Goal: Information Seeking & Learning: Learn about a topic

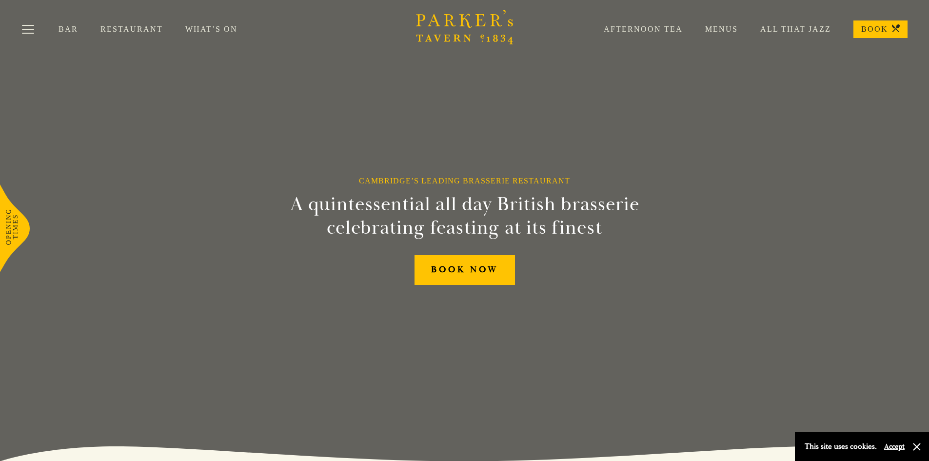
click at [714, 28] on link "Menus" at bounding box center [710, 29] width 55 height 10
click at [70, 25] on link "Bar" at bounding box center [80, 29] width 42 height 10
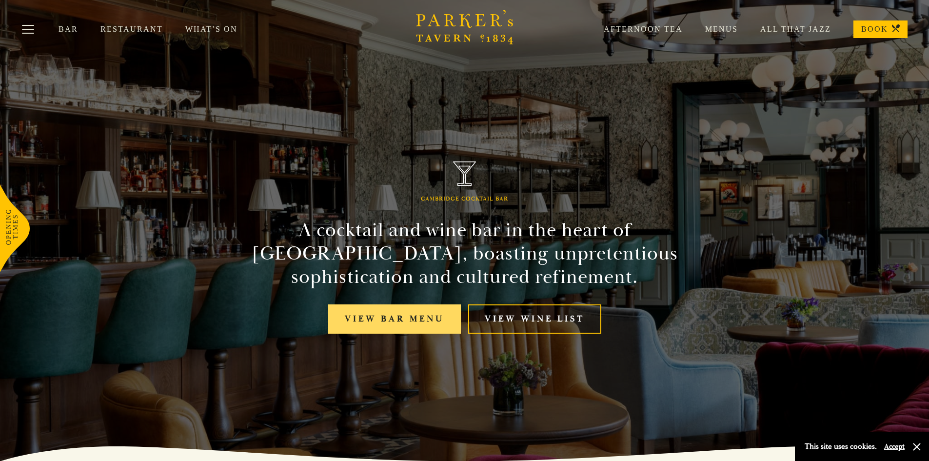
click at [399, 319] on link "View bar menu" at bounding box center [394, 319] width 133 height 30
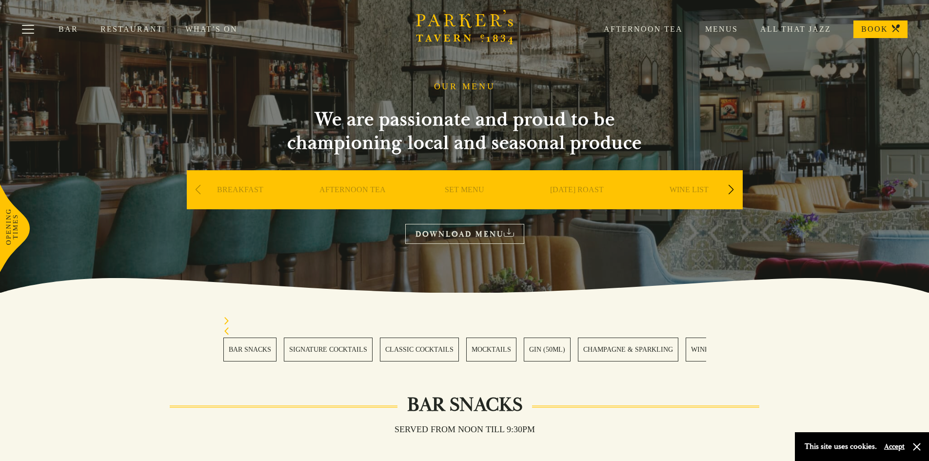
click at [77, 27] on link "Bar" at bounding box center [80, 29] width 42 height 10
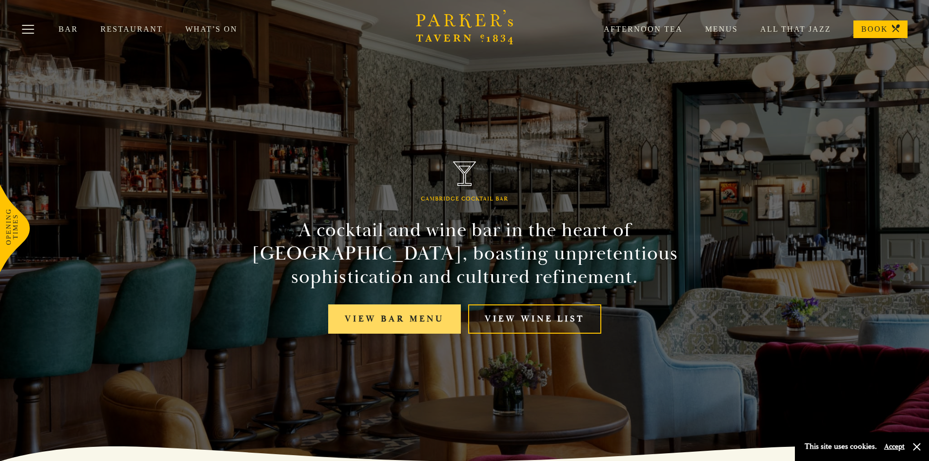
click at [443, 317] on link "View bar menu" at bounding box center [394, 319] width 133 height 30
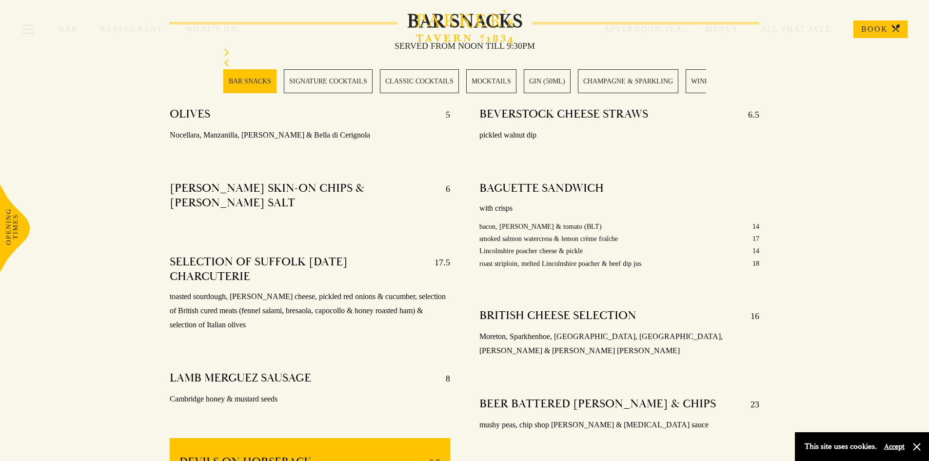
scroll to position [293, 0]
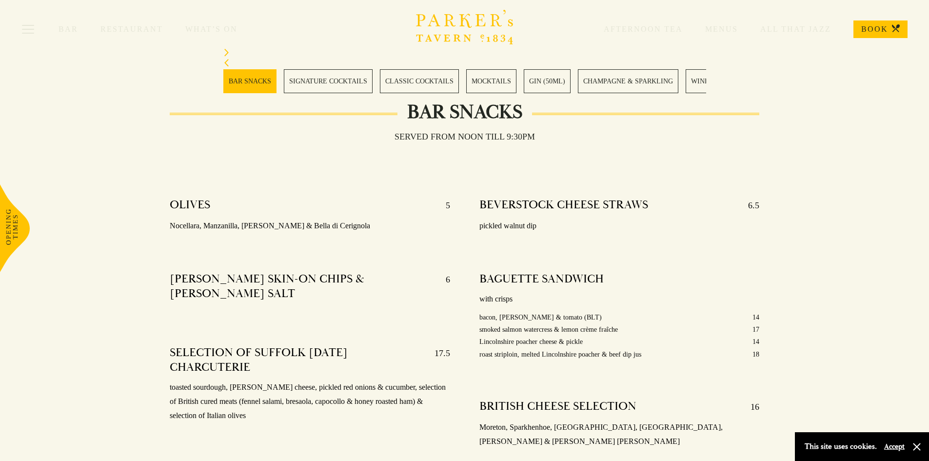
click at [346, 91] on link "SIGNATURE COCKTAILS" at bounding box center [328, 81] width 89 height 24
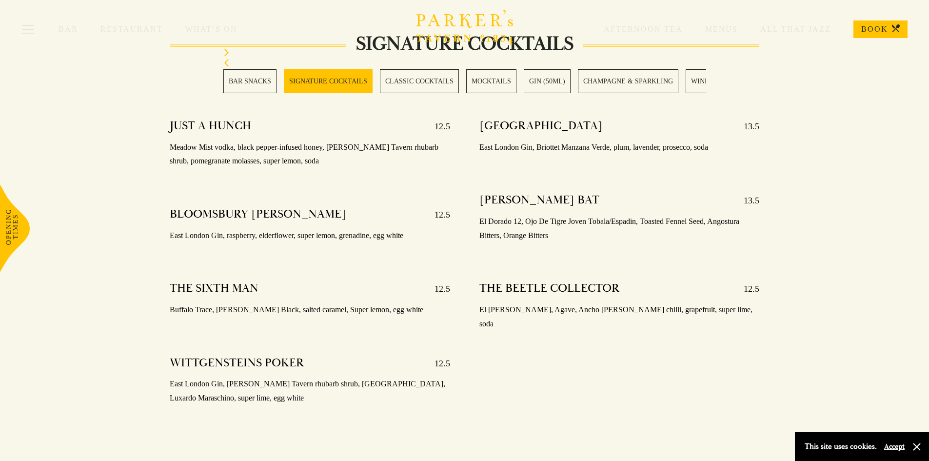
scroll to position [977, 0]
